Goal: Communication & Community: Answer question/provide support

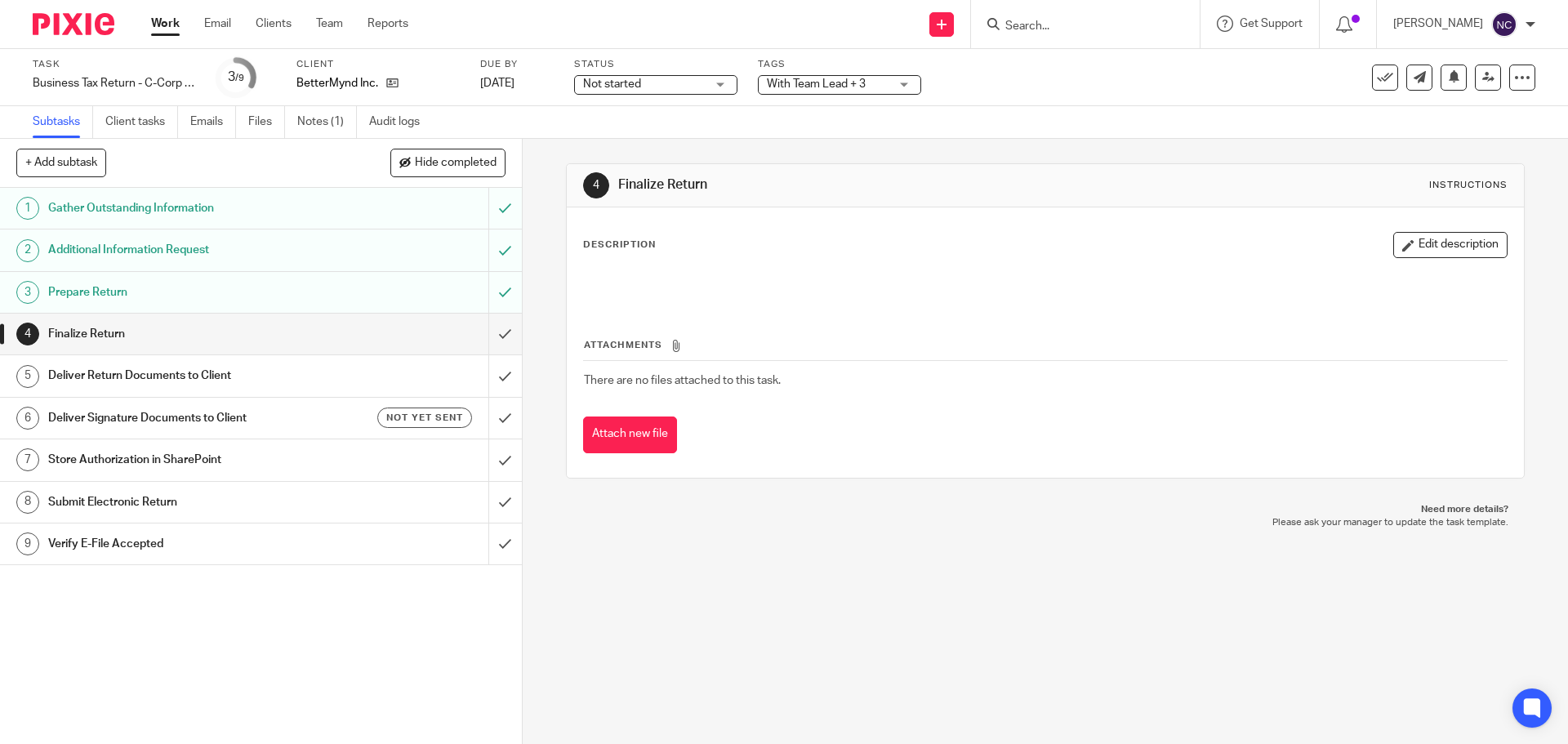
click at [45, 25] on img at bounding box center [73, 24] width 81 height 22
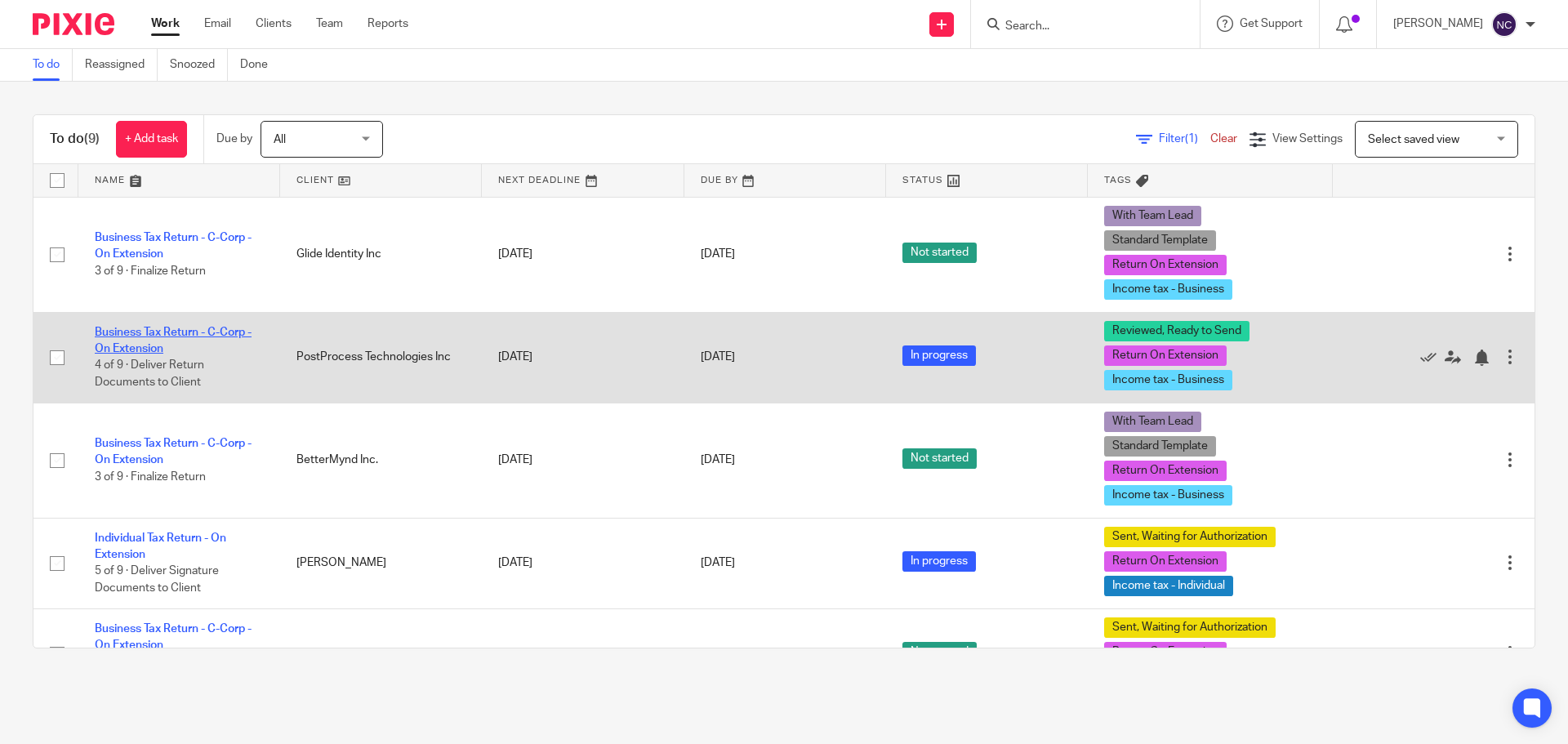
click at [118, 331] on link "Business Tax Return - C-Corp - On Extension" at bounding box center [172, 341] width 156 height 28
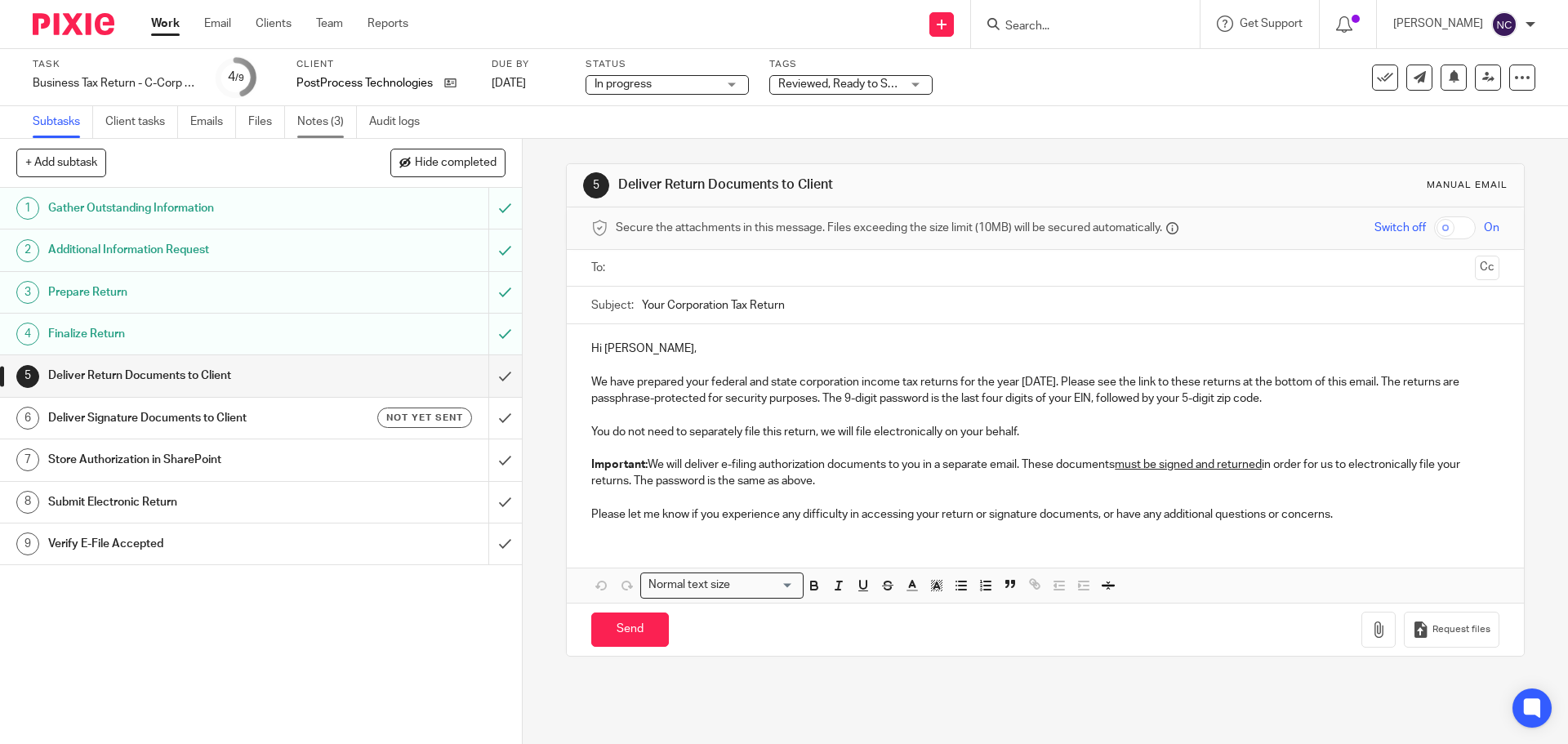
click at [316, 115] on link "Notes (3)" at bounding box center [327, 122] width 59 height 31
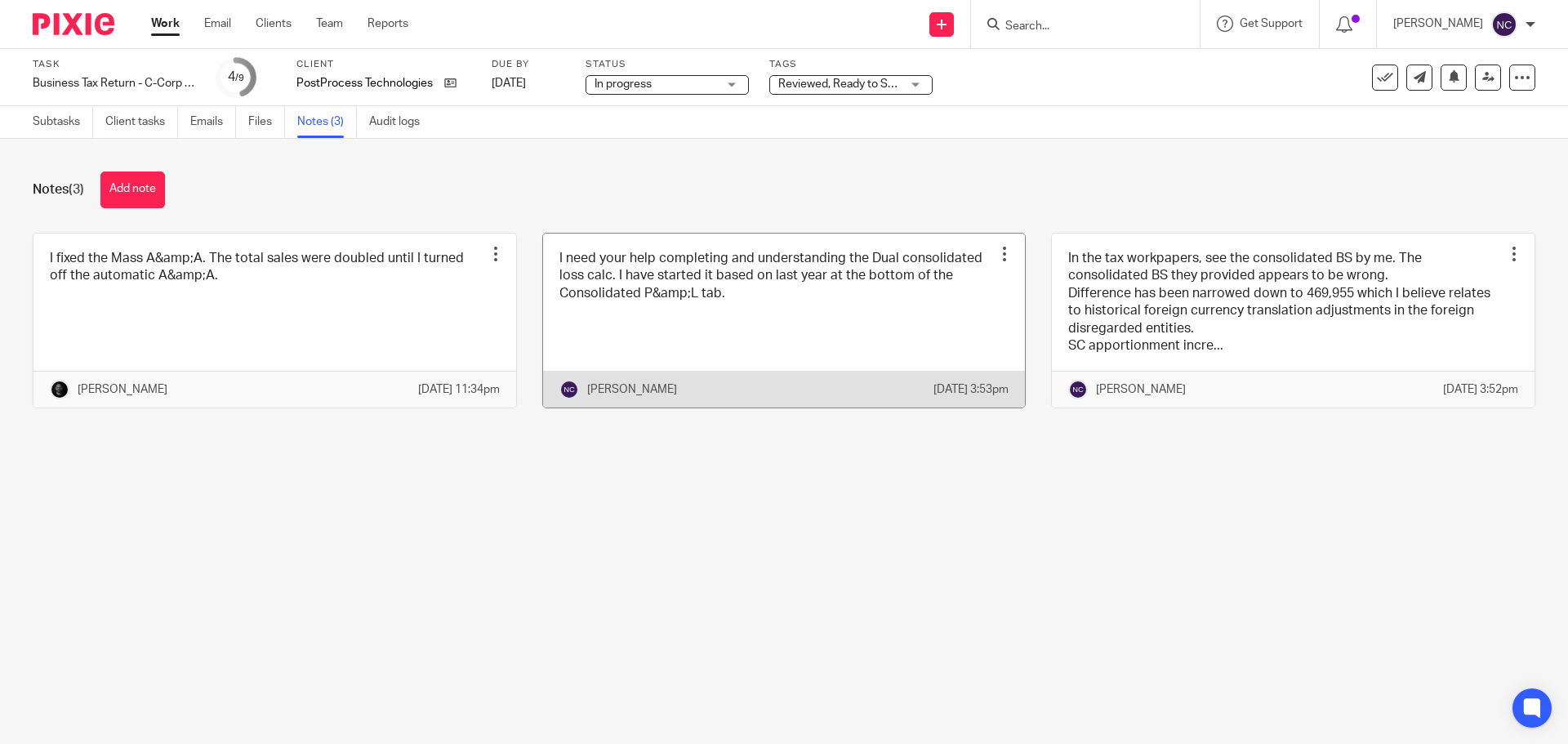
click at [996, 253] on div at bounding box center [1004, 254] width 17 height 17
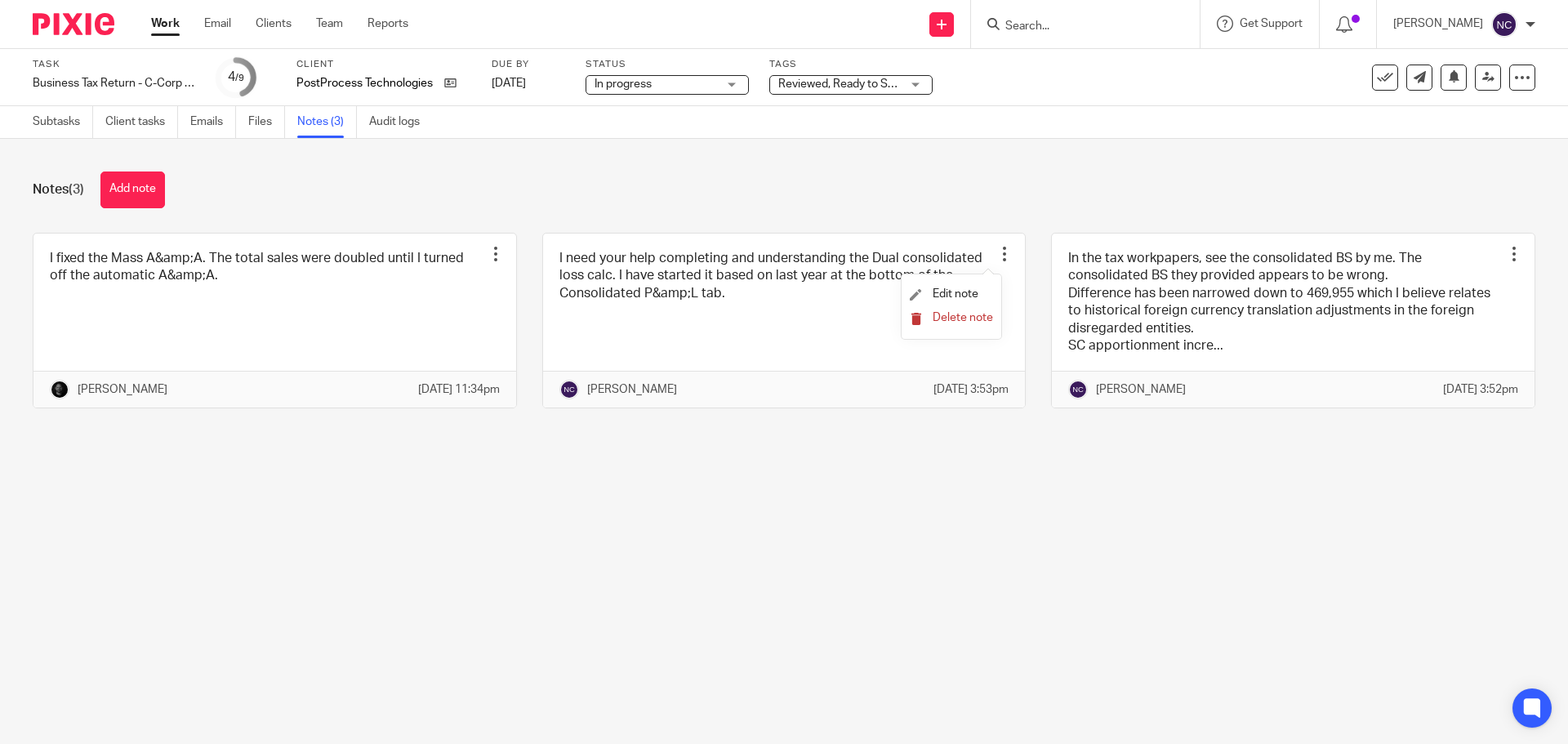
click at [964, 321] on span "Delete note" at bounding box center [963, 317] width 60 height 11
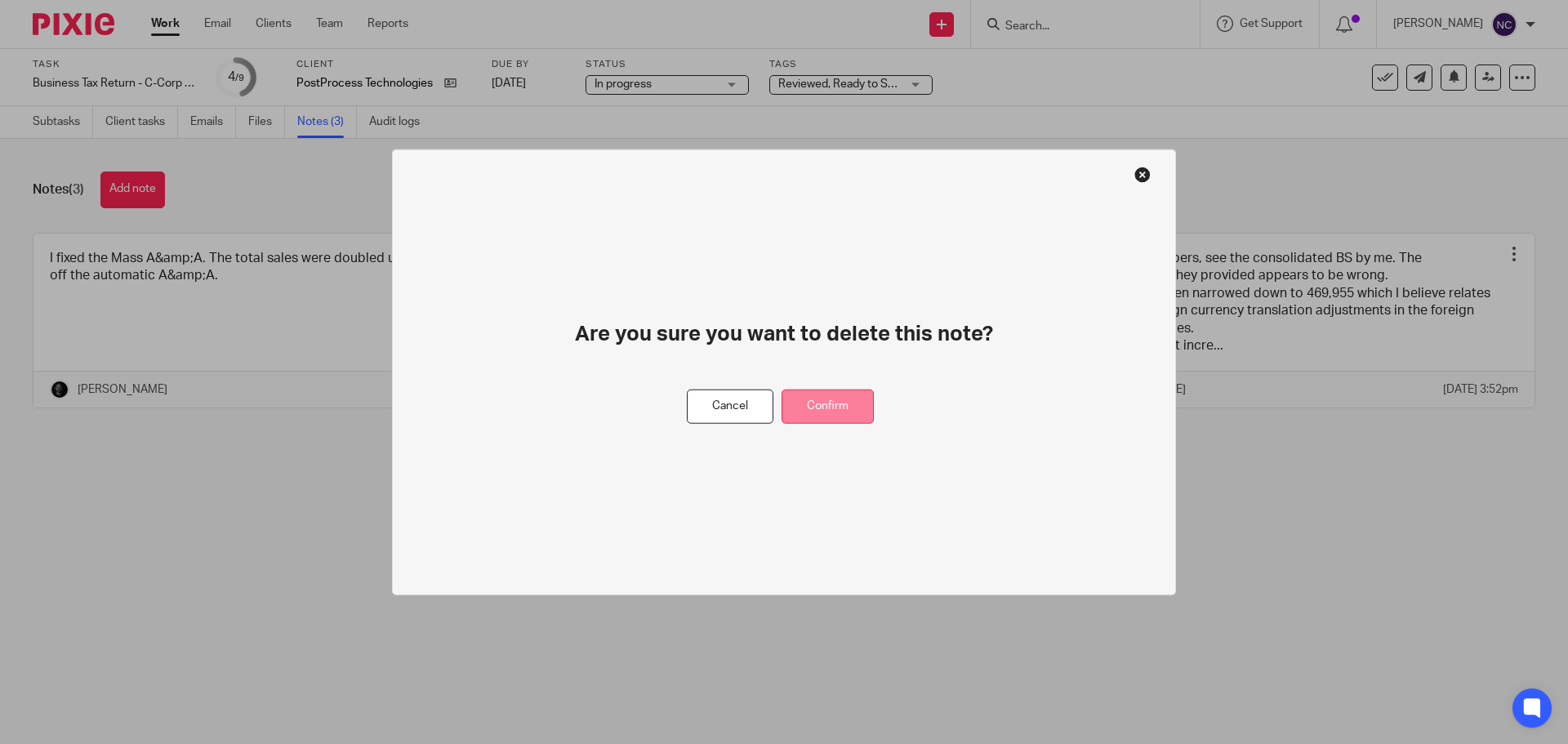
click at [825, 399] on button "Confirm" at bounding box center [828, 406] width 93 height 35
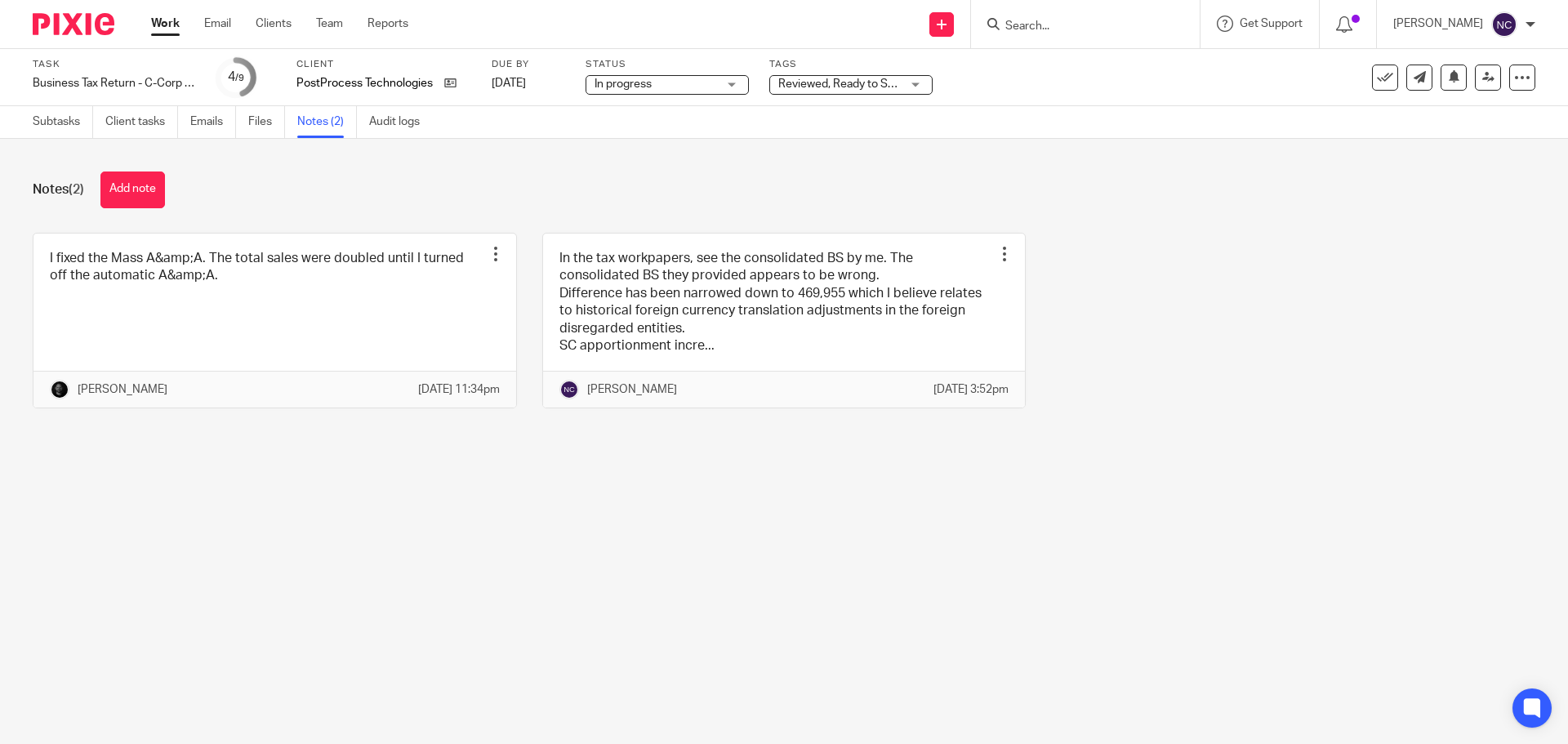
click at [826, 84] on span "Reviewed, Ready to Send + 2" at bounding box center [852, 84] width 147 height 11
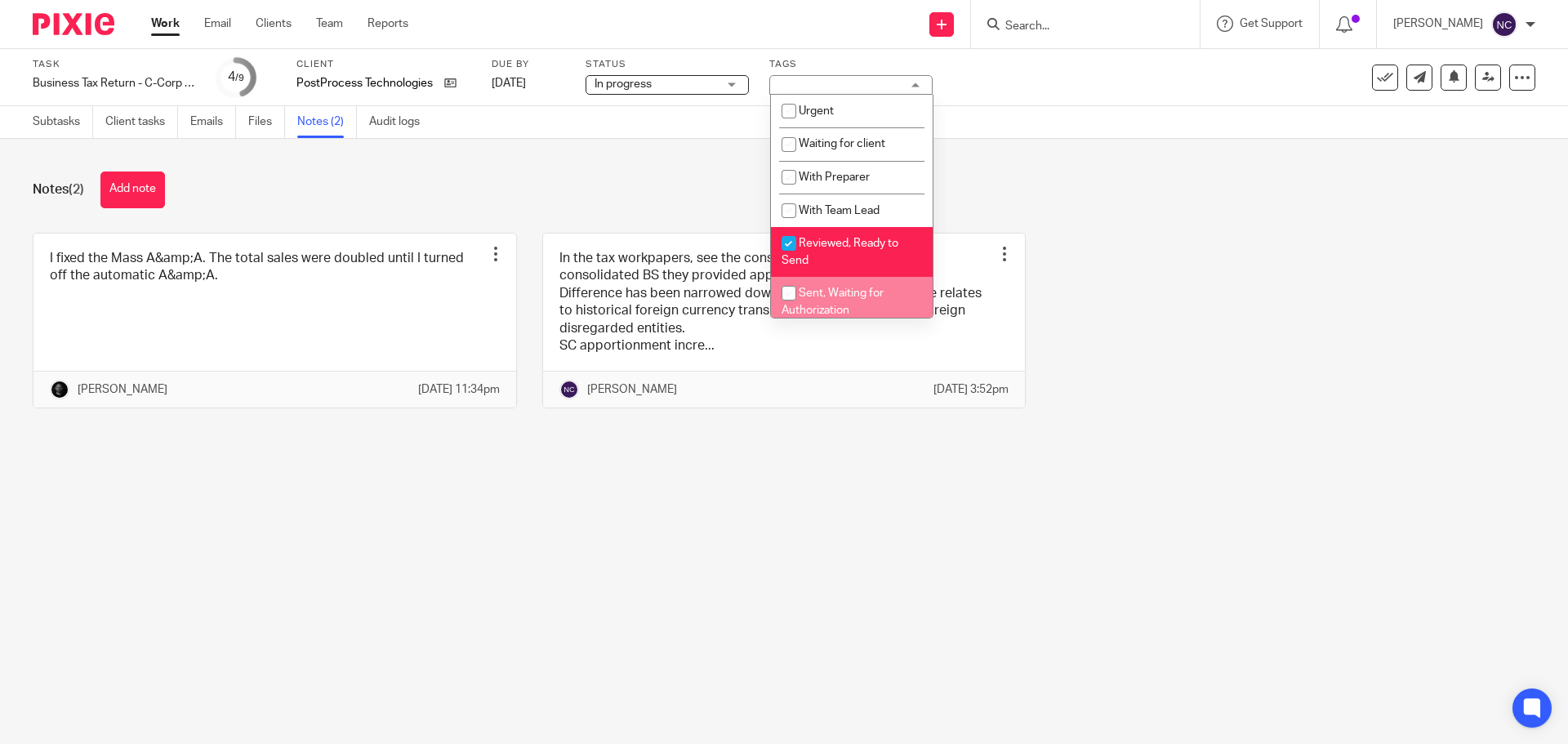
click at [790, 296] on input "checkbox" at bounding box center [789, 293] width 31 height 31
checkbox input "true"
click at [790, 240] on input "checkbox" at bounding box center [789, 243] width 31 height 31
checkbox input "false"
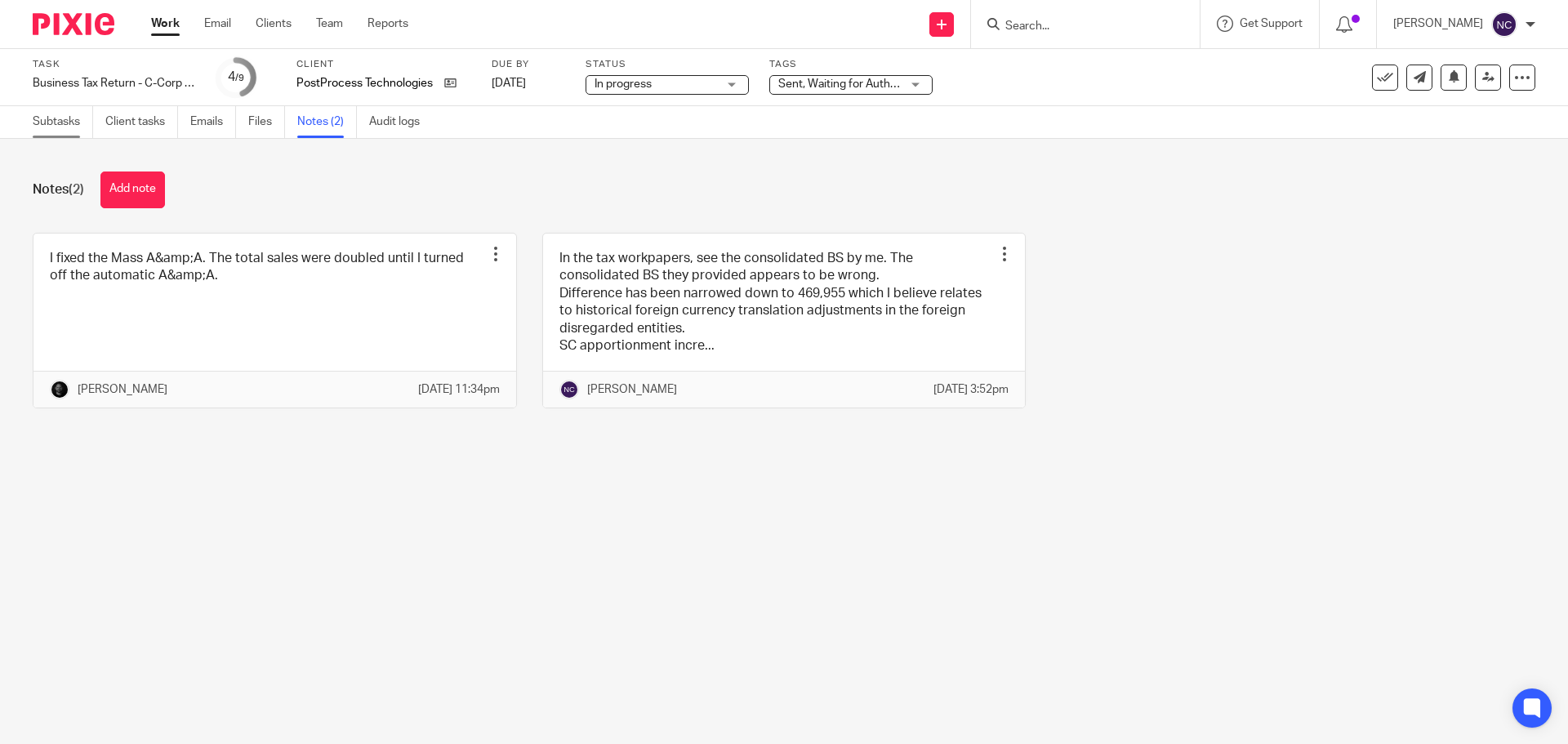
click at [69, 119] on link "Subtasks" at bounding box center [62, 122] width 60 height 31
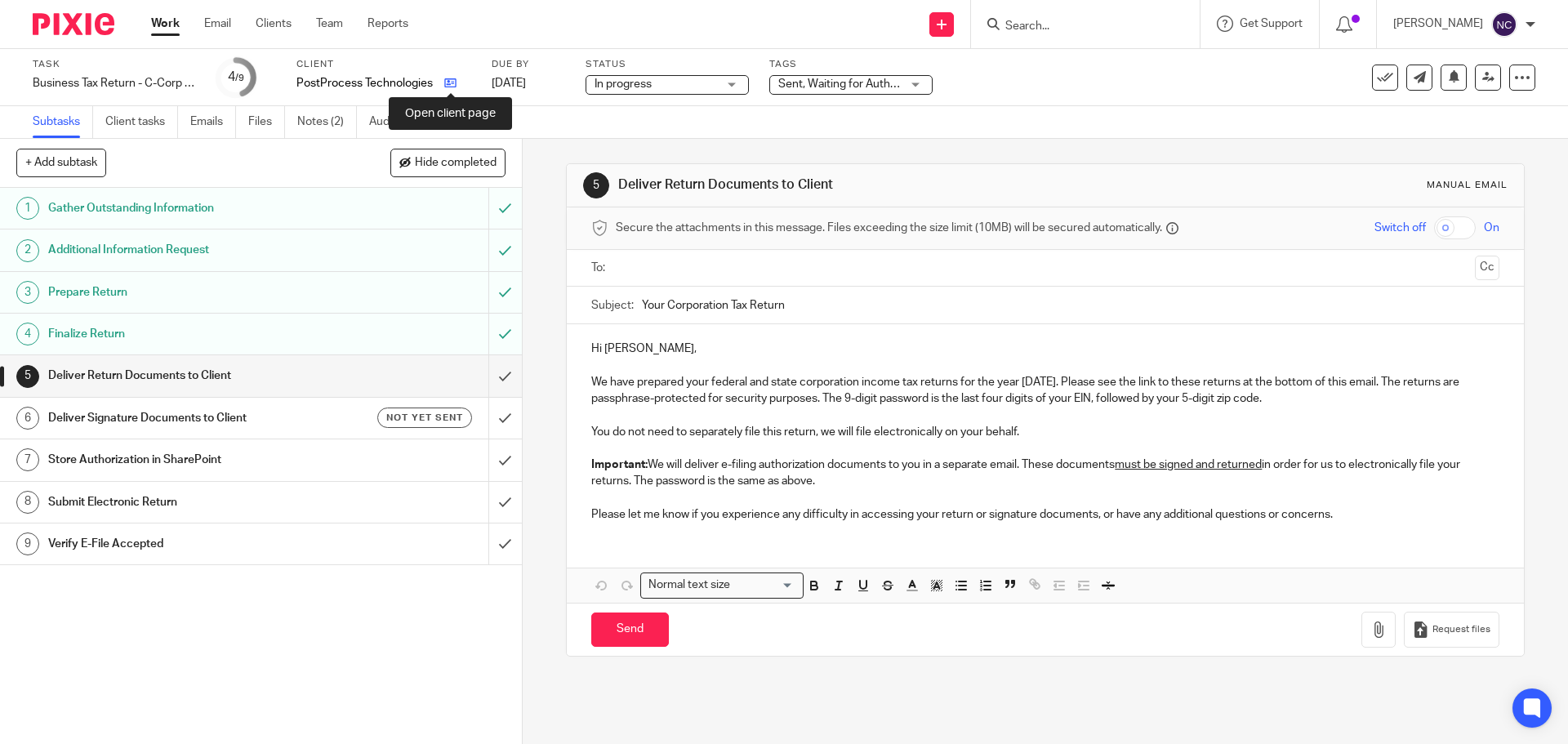
click at [444, 78] on icon at bounding box center [450, 82] width 12 height 12
click at [1434, 225] on input "checkbox" at bounding box center [1454, 228] width 42 height 23
checkbox input "true"
click at [1313, 271] on input "text" at bounding box center [1044, 268] width 846 height 19
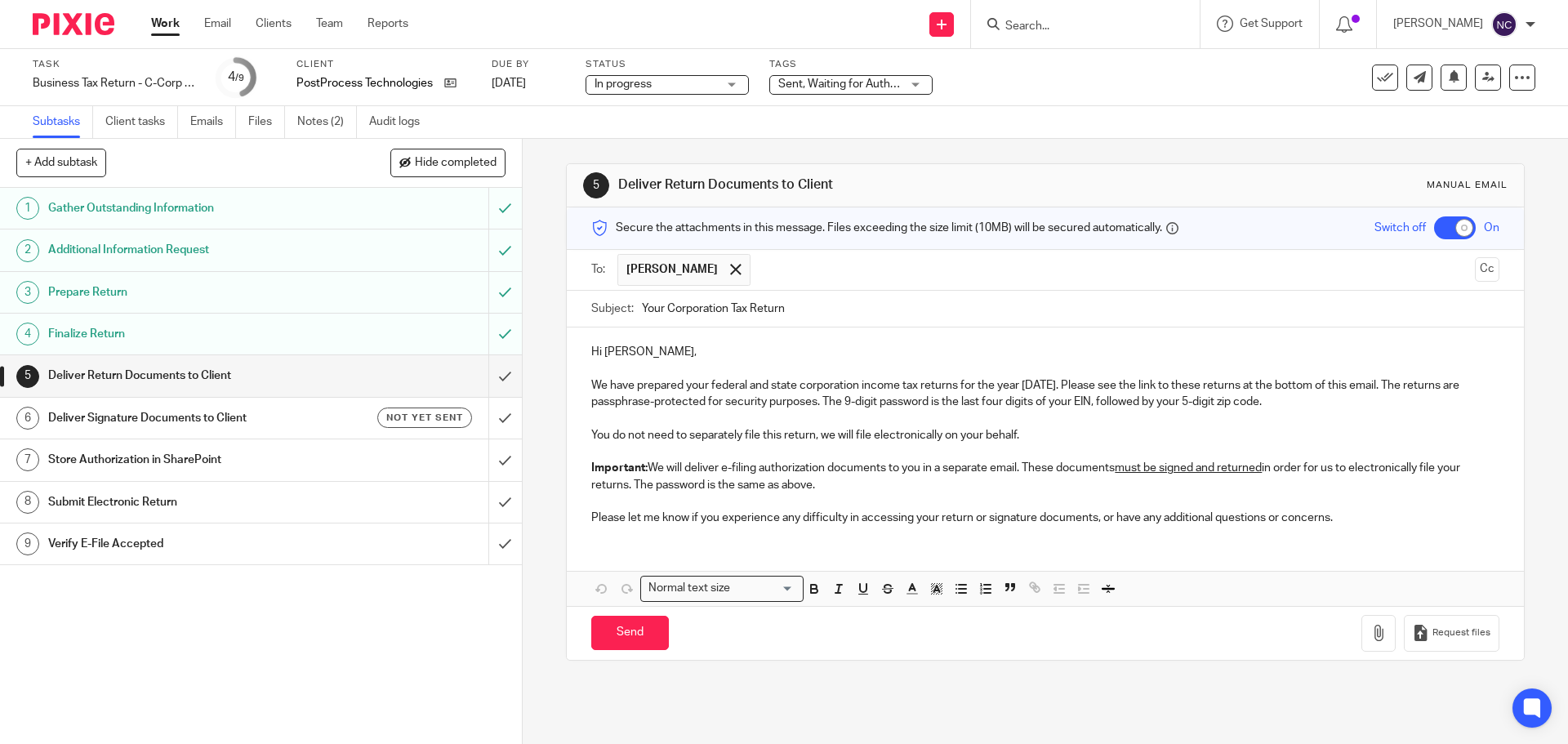
click at [772, 277] on input "text" at bounding box center [1114, 269] width 710 height 31
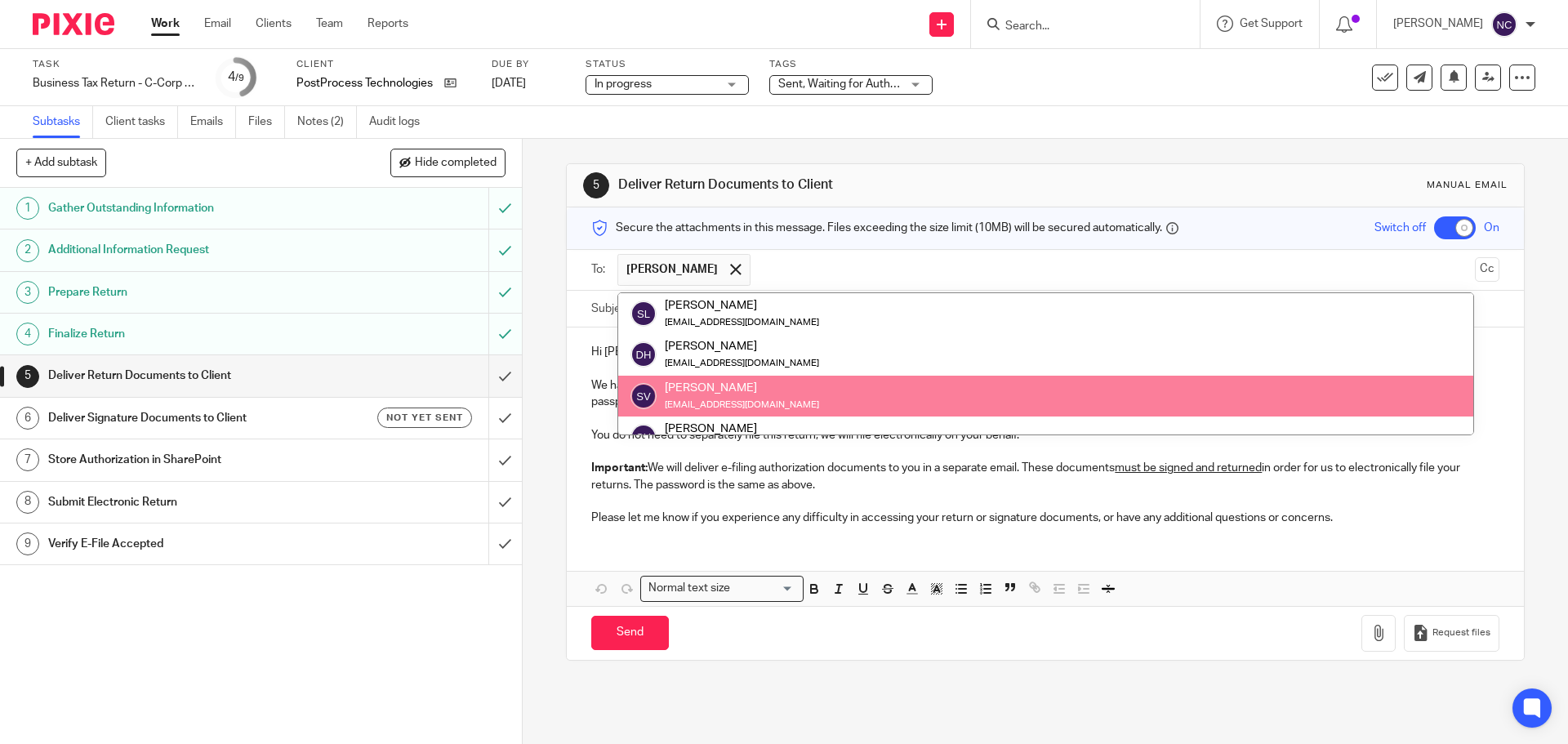
click at [1481, 275] on div "To: Jeff Mize Jeff Mize Sam Liaw sliaw@postprocess.com Denise Hanson dhanson@po…" at bounding box center [1044, 270] width 956 height 41
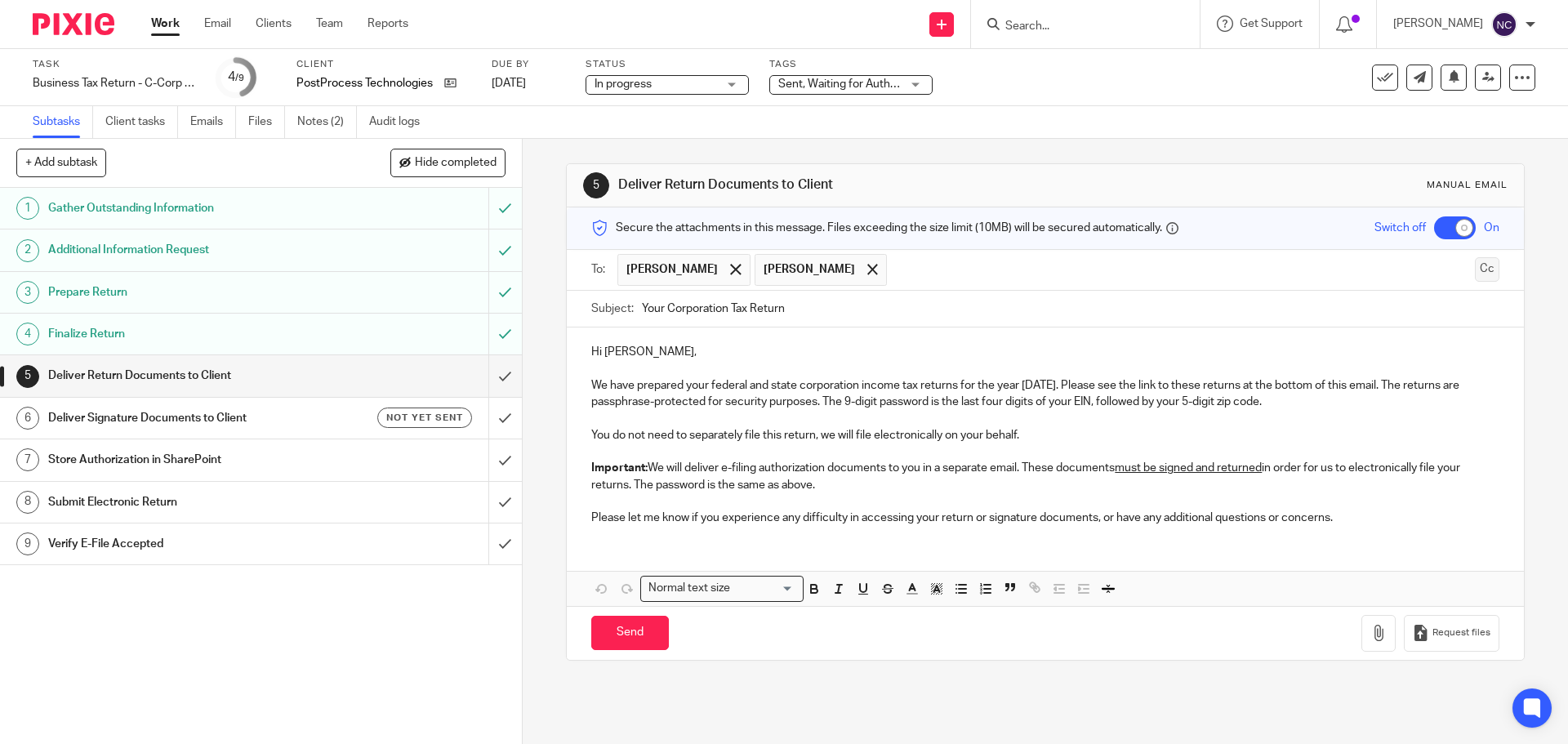
click at [1475, 276] on button "Cc" at bounding box center [1487, 269] width 24 height 24
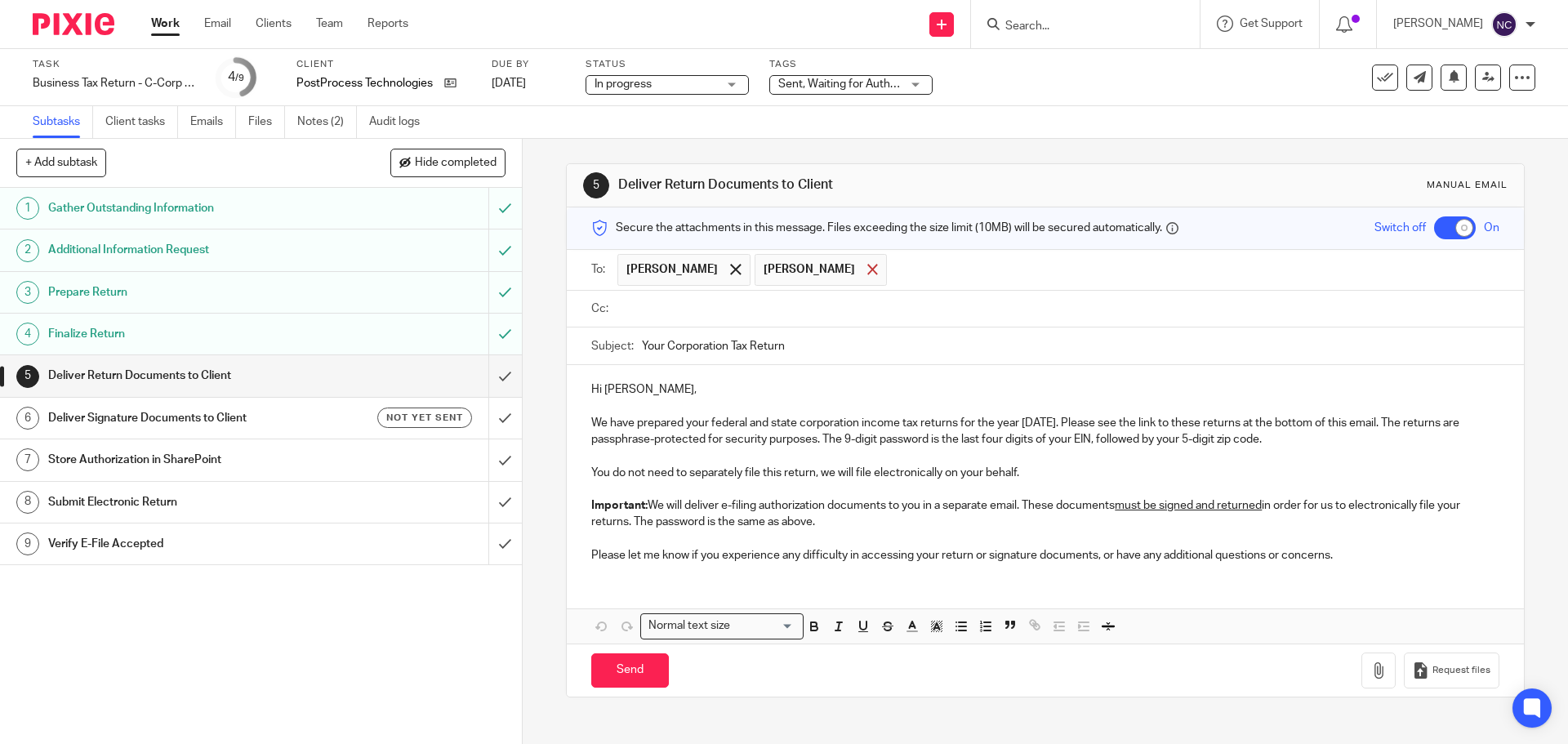
click at [864, 260] on div at bounding box center [873, 269] width 19 height 24
click at [661, 304] on input "text" at bounding box center [1056, 309] width 870 height 19
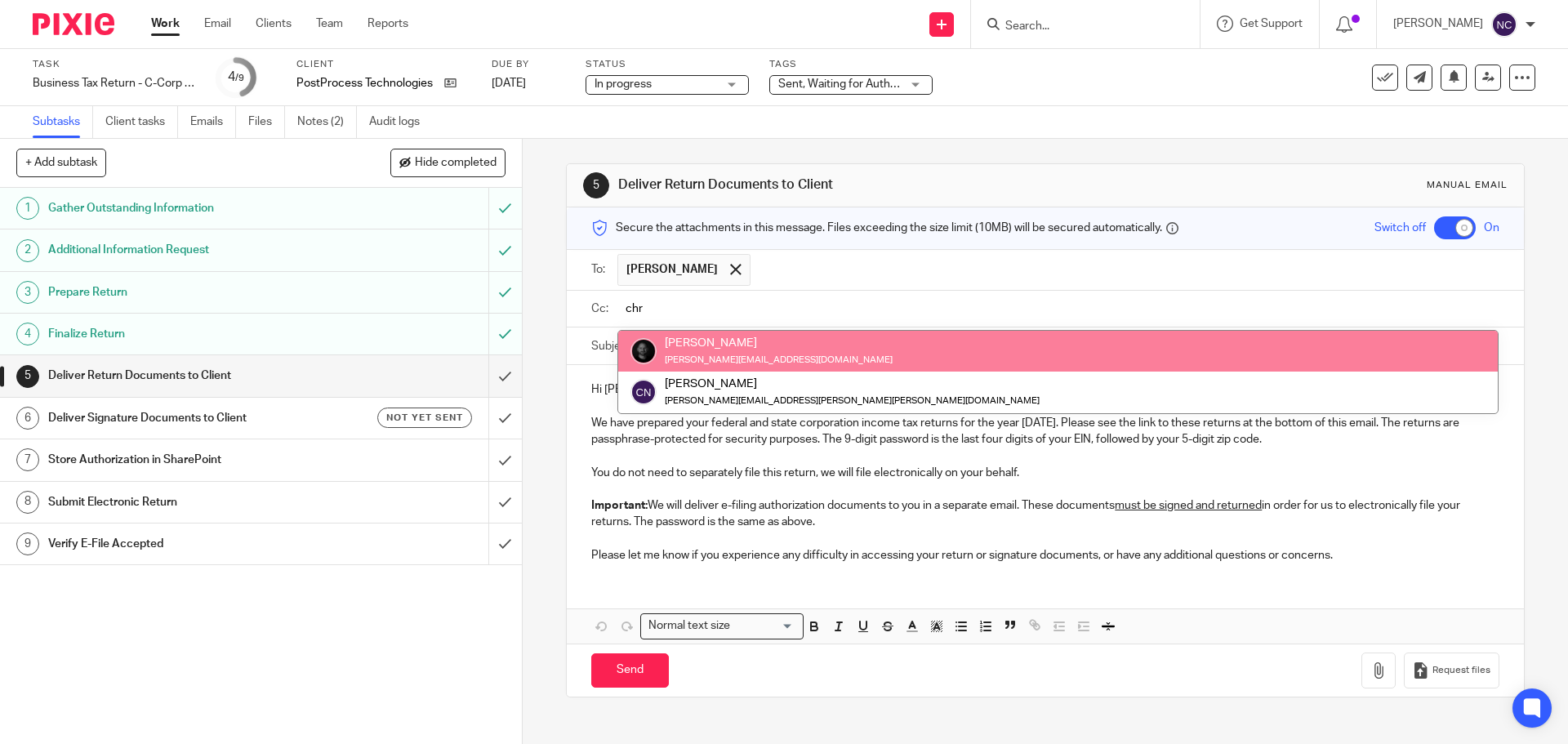
type input "chr"
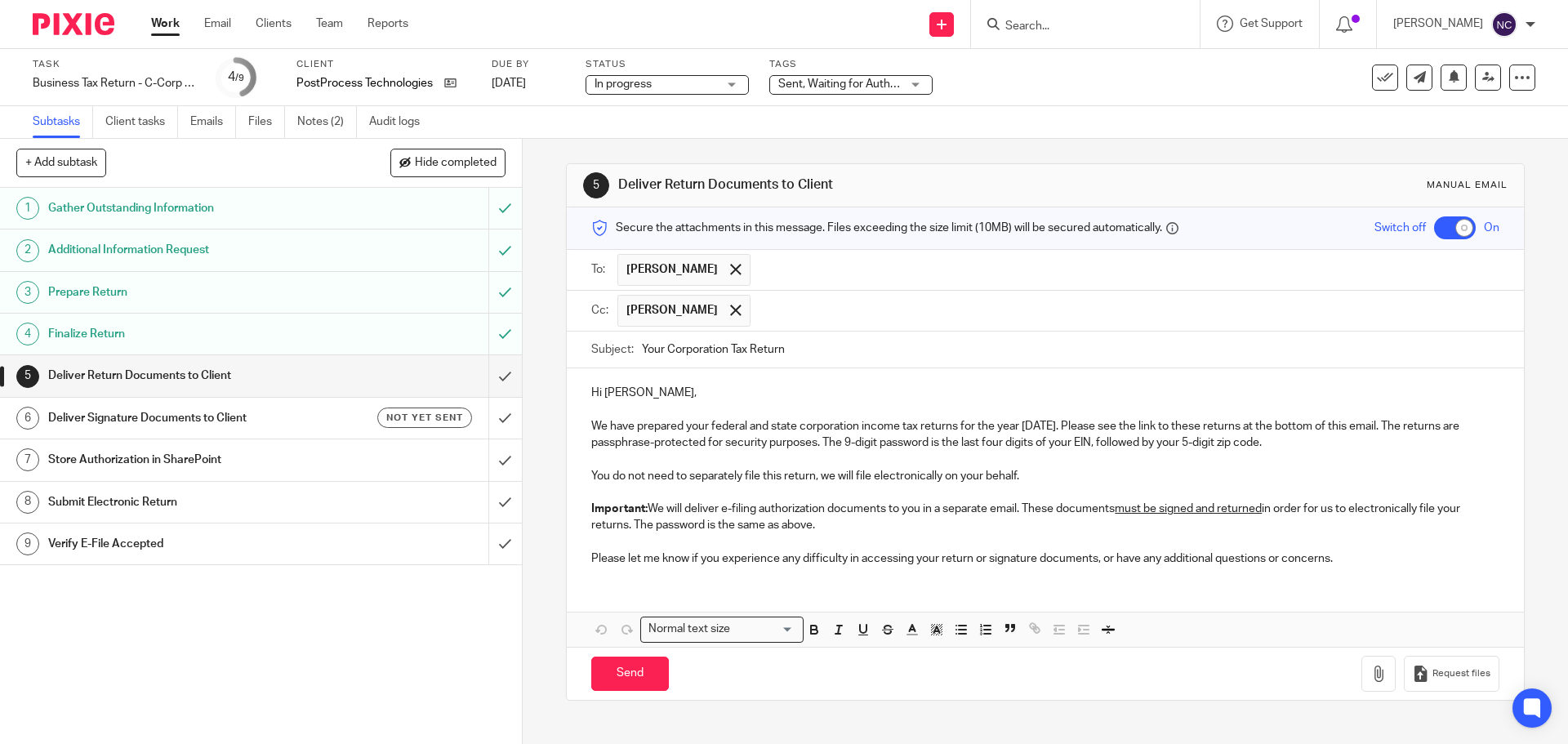
click at [614, 390] on p "Hi Denise," at bounding box center [1045, 393] width 907 height 17
click at [937, 680] on button "Save draft" at bounding box center [931, 674] width 103 height 35
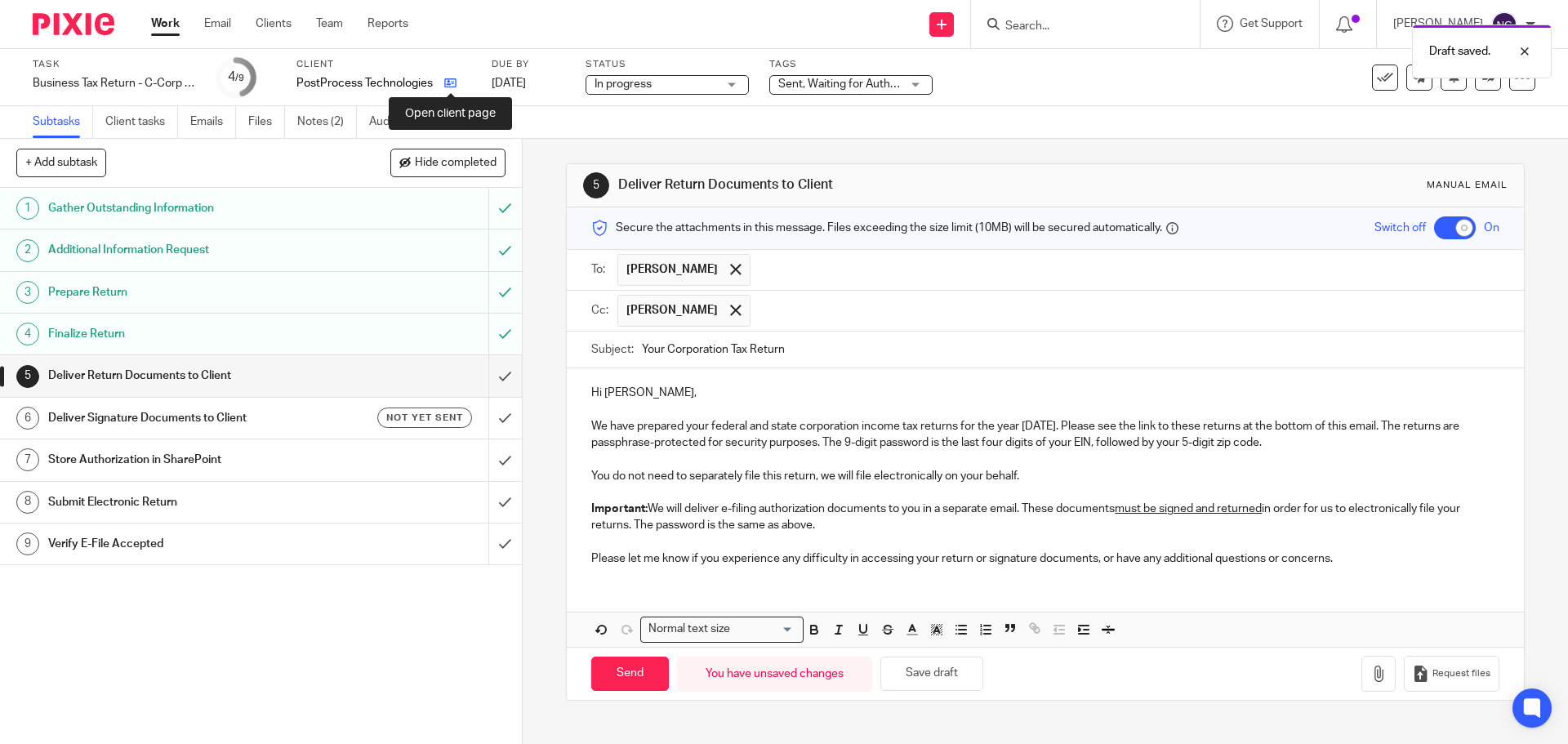
click at [451, 87] on icon at bounding box center [450, 82] width 12 height 12
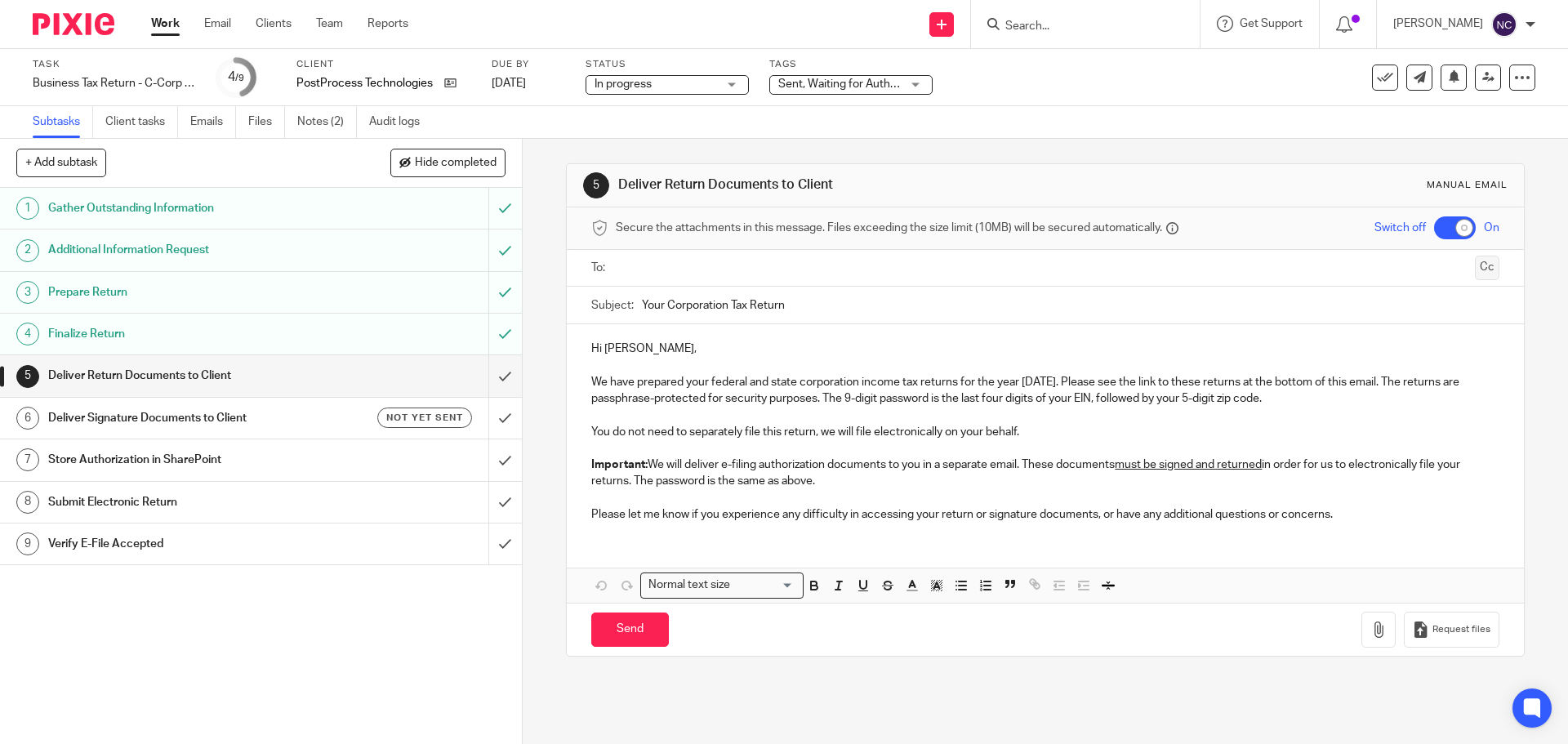
click at [1475, 266] on button "Cc" at bounding box center [1487, 267] width 24 height 24
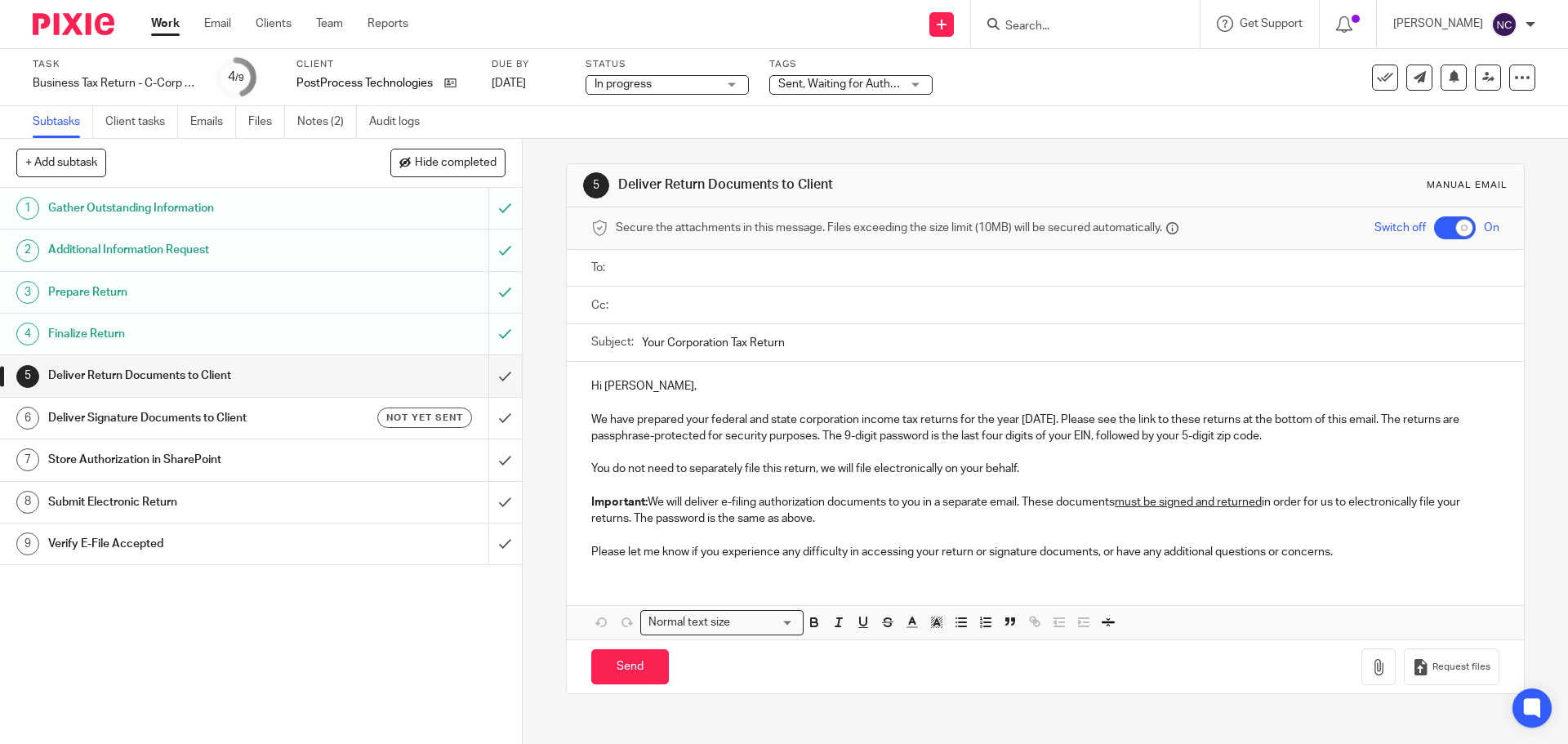
click at [896, 306] on input "text" at bounding box center [1056, 304] width 870 height 19
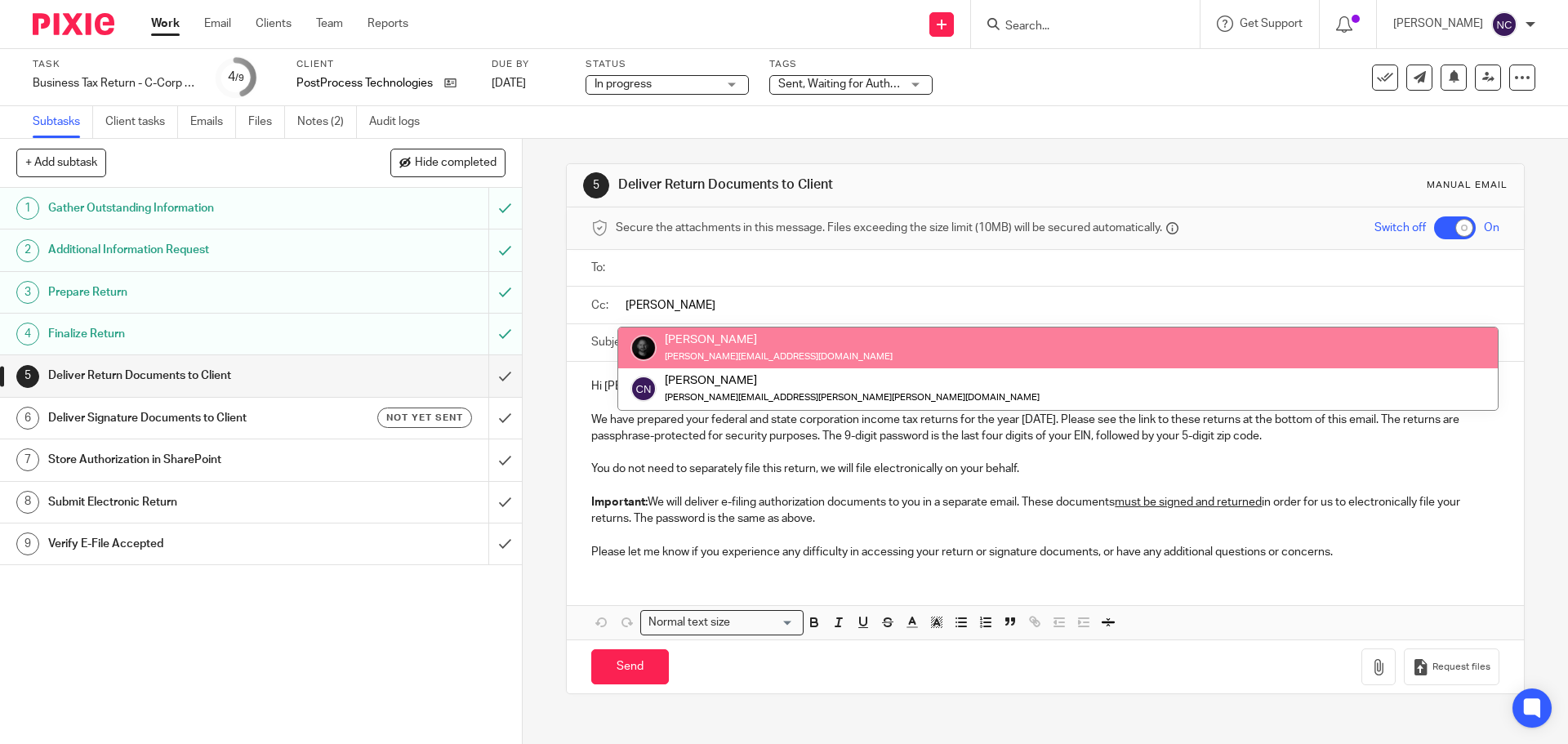
type input "[PERSON_NAME]"
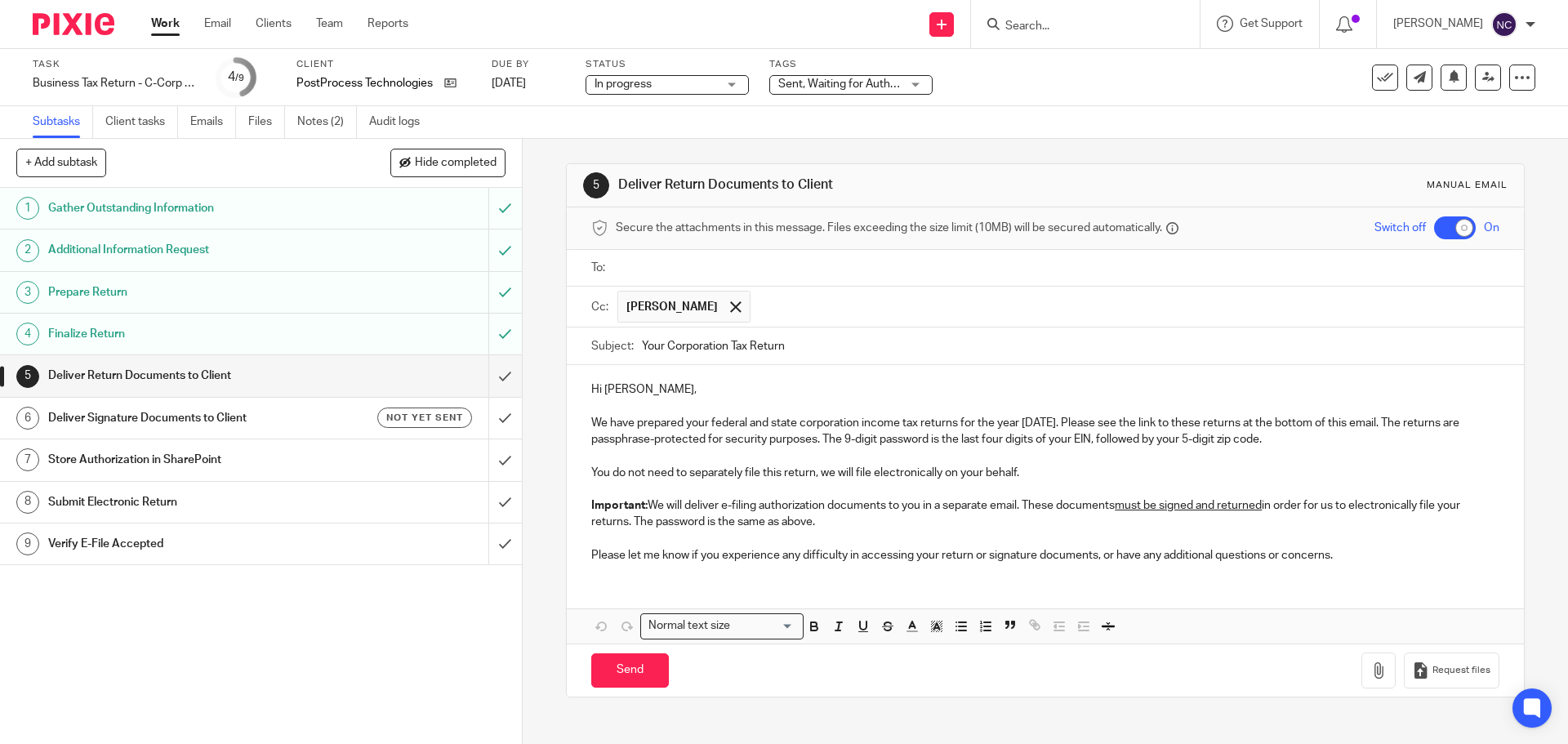
click at [717, 262] on input "text" at bounding box center [1056, 268] width 870 height 19
click at [759, 267] on input "text" at bounding box center [1126, 269] width 734 height 31
click at [1348, 559] on p "Please let me know if you experience any difficulty in accessing your return or…" at bounding box center [1045, 559] width 907 height 17
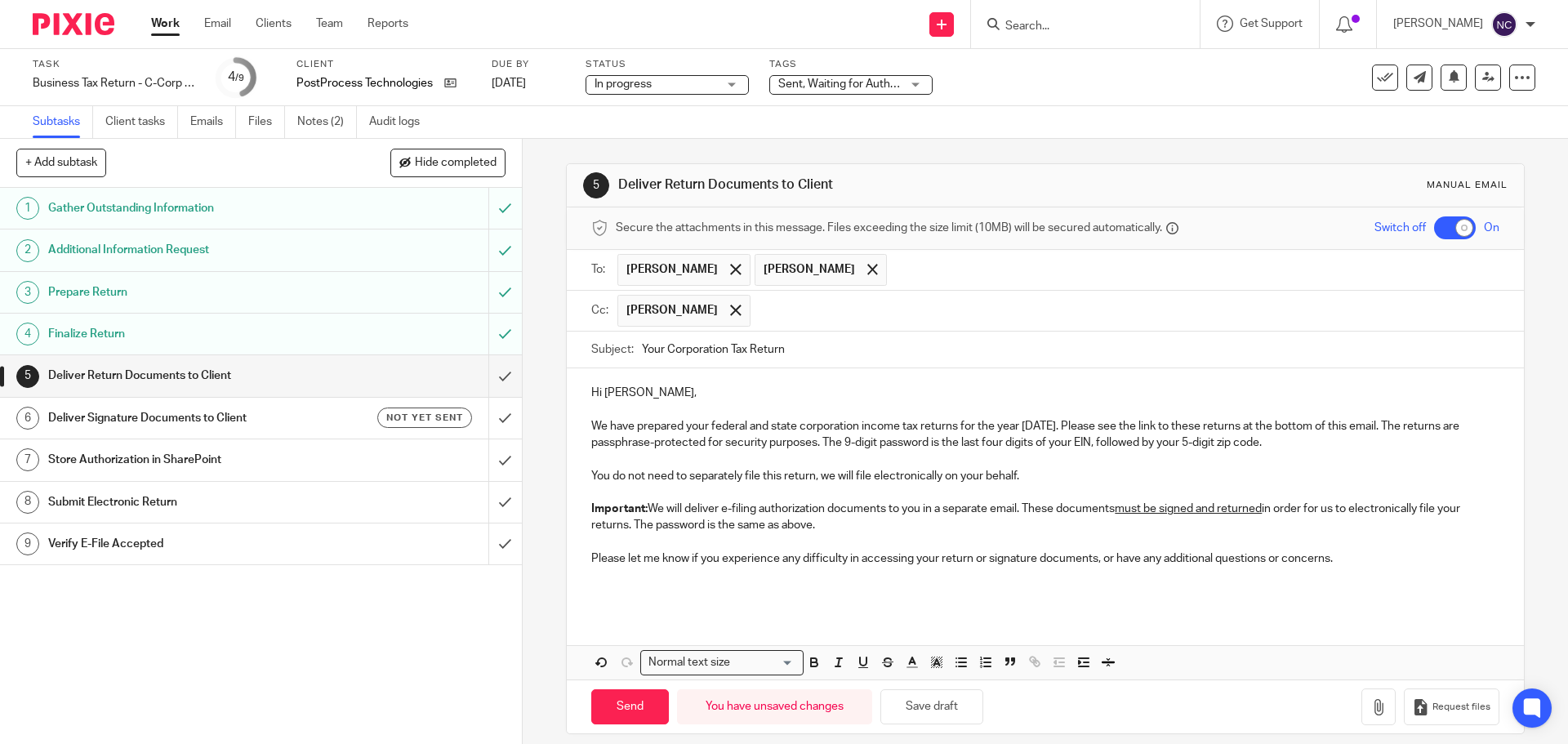
click at [606, 601] on div "Hi [PERSON_NAME], We have prepared your federal and state corporation income ta…" at bounding box center [1044, 490] width 956 height 243
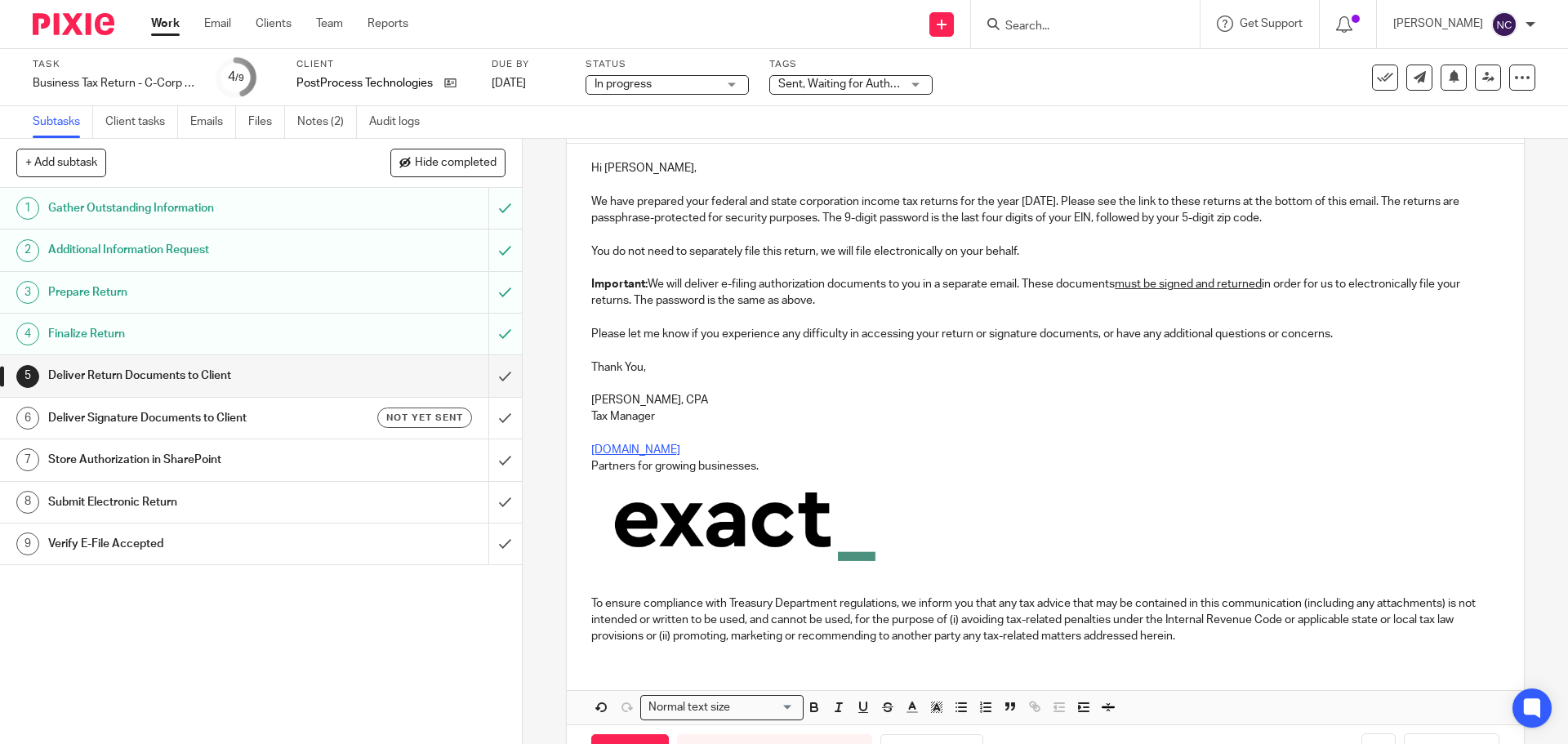
scroll to position [284, 0]
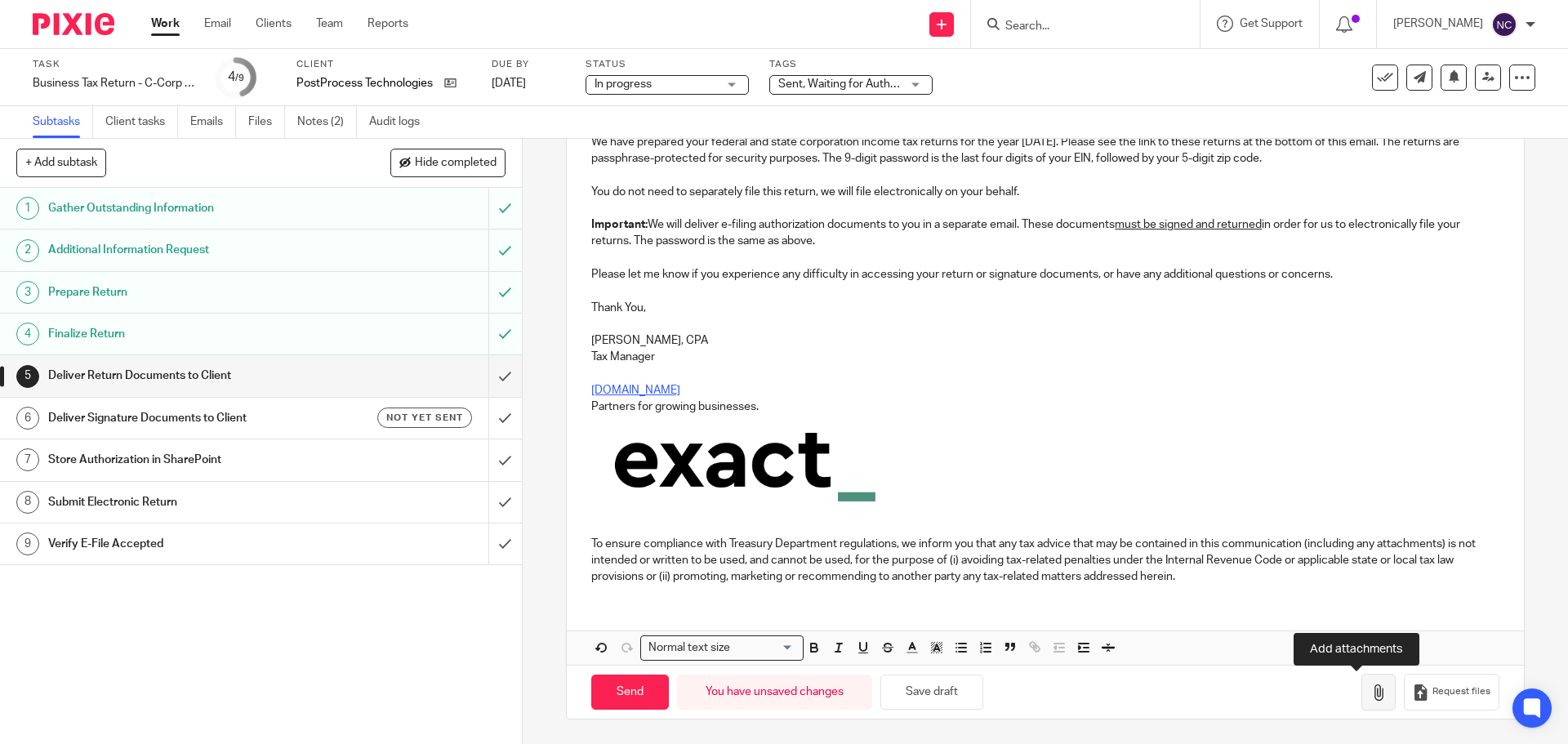
click at [1370, 696] on icon "button" at bounding box center [1378, 692] width 17 height 17
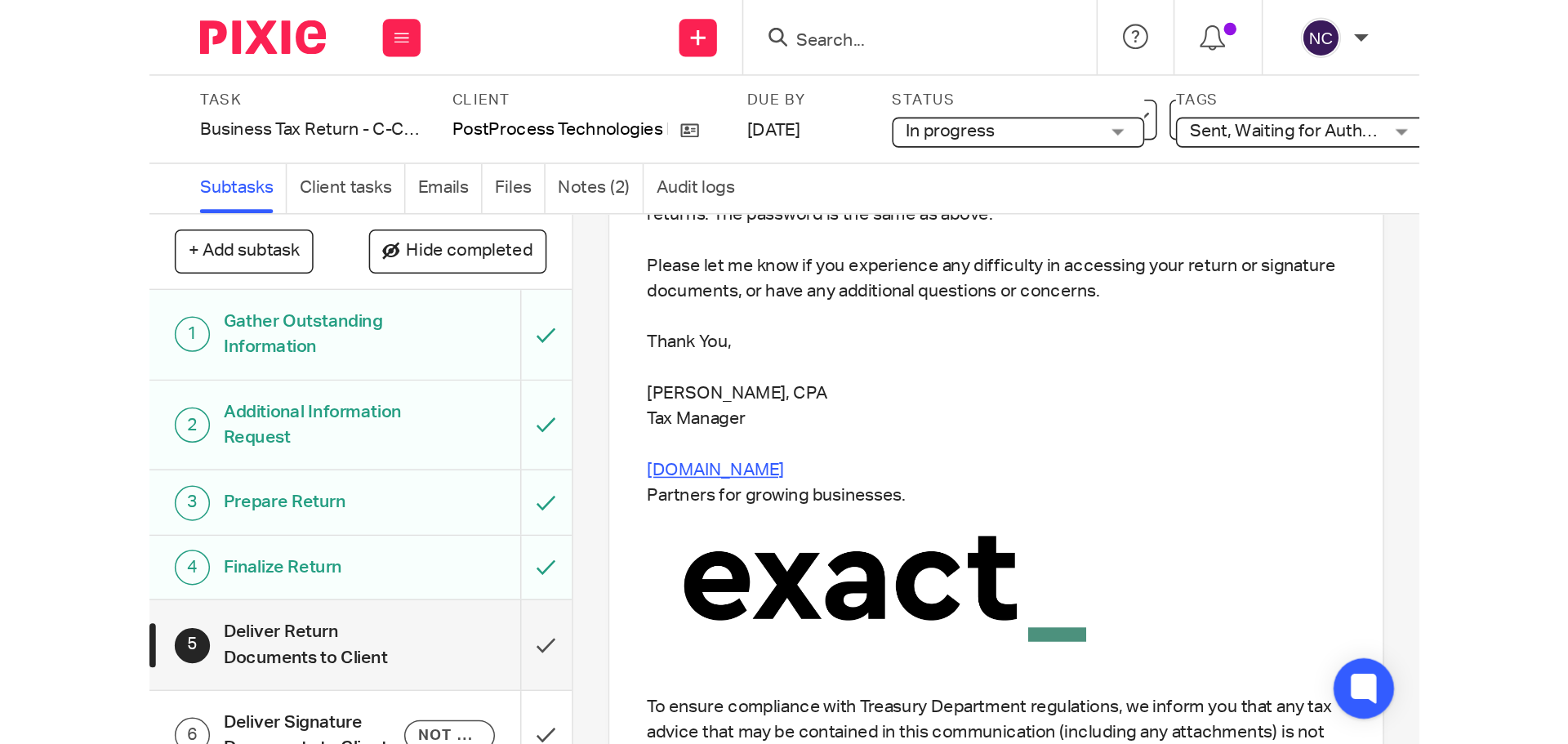
scroll to position [377, 0]
